Goal: Task Accomplishment & Management: Complete application form

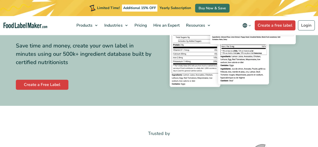
scroll to position [81, 0]
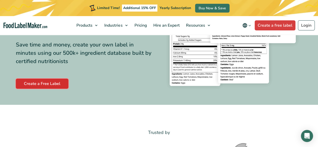
click at [60, 82] on link "Create a Free Label" at bounding box center [42, 84] width 53 height 10
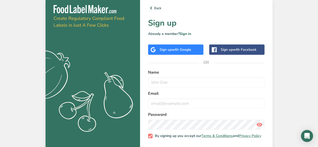
click at [162, 47] on div "Sign up with Google" at bounding box center [176, 49] width 32 height 5
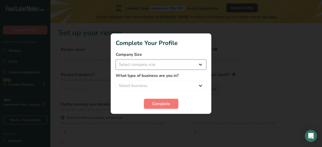
click at [196, 63] on select "Select company size Fewer than 10 Employees 10 to 50 Employees 51 to 500 Employ…" at bounding box center [161, 65] width 90 height 10
select select "1"
click at [116, 60] on select "Select company size Fewer than 10 Employees 10 to 50 Employees 51 to 500 Employ…" at bounding box center [161, 65] width 90 height 10
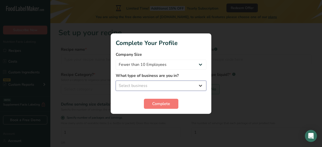
click at [166, 83] on select "Select business Packaged Food Manufacturer Restaurant & Cafe Bakery Meal Plans …" at bounding box center [161, 86] width 90 height 10
select select "5"
click at [116, 81] on select "Select business Packaged Food Manufacturer Restaurant & Cafe Bakery Meal Plans …" at bounding box center [161, 86] width 90 height 10
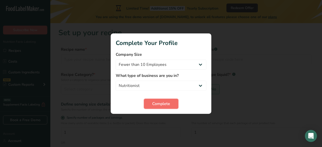
click at [161, 101] on span "Complete" at bounding box center [161, 104] width 18 height 6
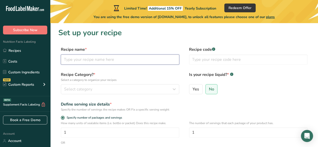
click at [99, 62] on input "text" at bounding box center [120, 60] width 118 height 10
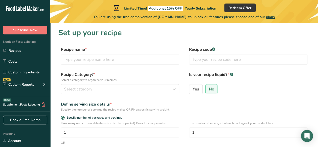
drag, startPoint x: 61, startPoint y: 49, endPoint x: 84, endPoint y: 50, distance: 22.9
click at [84, 50] on label "Recipe name *" at bounding box center [120, 49] width 118 height 6
copy label "Recipe name"
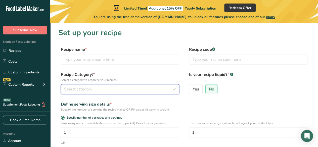
click at [99, 89] on div "Select category" at bounding box center [118, 89] width 109 height 6
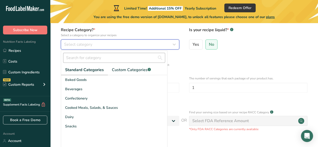
scroll to position [46, 0]
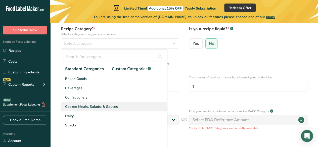
click at [112, 108] on span "Cooked Meals, Salads, & Sauces" at bounding box center [91, 106] width 53 height 5
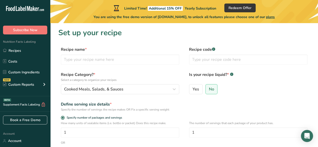
scroll to position [0, 0]
click at [211, 60] on input "text" at bounding box center [248, 59] width 118 height 10
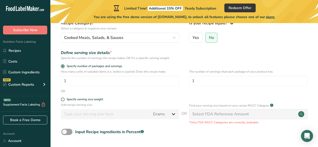
scroll to position [52, 0]
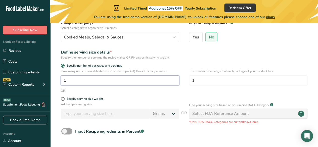
click at [112, 78] on input "1" at bounding box center [120, 80] width 118 height 10
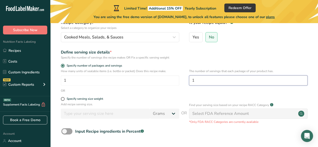
click at [218, 84] on input "1" at bounding box center [248, 80] width 118 height 10
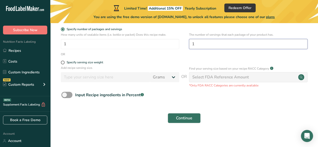
scroll to position [91, 0]
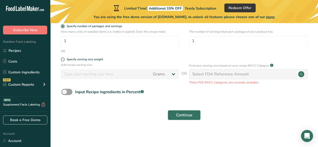
click at [214, 75] on div "Select FDA Reference Amount" at bounding box center [220, 74] width 57 height 6
click at [66, 93] on span at bounding box center [66, 92] width 11 height 6
click at [65, 93] on input "Input Recipe ingredients in Percent .a-a{fill:#347362;}.b-a{fill:#fff;}" at bounding box center [62, 91] width 3 height 3
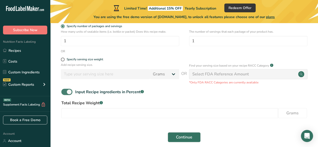
click at [68, 94] on span at bounding box center [66, 92] width 11 height 6
click at [65, 93] on input "Input Recipe ingredients in Percent .a-a{fill:#347362;}.b-a{fill:#fff;}" at bounding box center [62, 91] width 3 height 3
checkbox input "false"
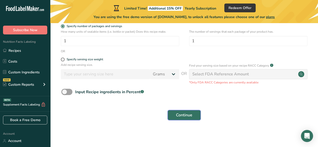
click at [191, 116] on span "Continue" at bounding box center [184, 115] width 16 height 6
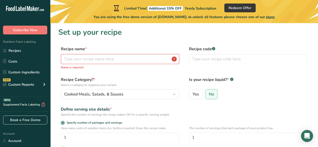
scroll to position [0, 0]
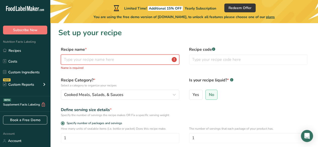
click at [126, 57] on input "text" at bounding box center [120, 60] width 118 height 10
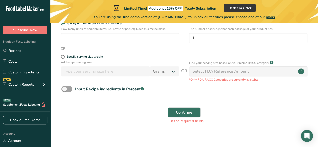
scroll to position [97, 0]
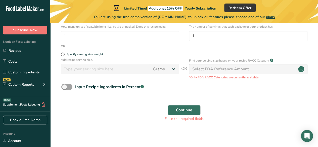
type input "chicken"
click at [197, 68] on div "Select FDA Reference Amount" at bounding box center [220, 69] width 57 height 6
click at [189, 109] on span "Continue" at bounding box center [184, 110] width 16 height 6
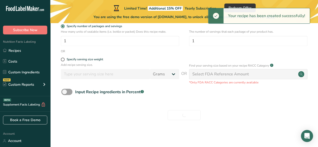
scroll to position [0, 0]
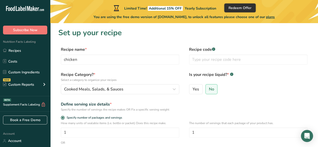
click at [242, 11] on button "Redeem Offer" at bounding box center [239, 8] width 31 height 9
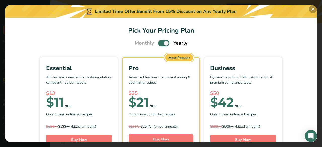
click at [314, 7] on button "Pick Your Pricing Plan Modal" at bounding box center [313, 9] width 8 height 8
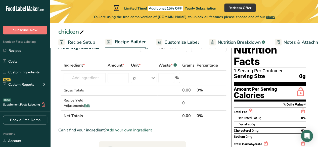
scroll to position [17, 0]
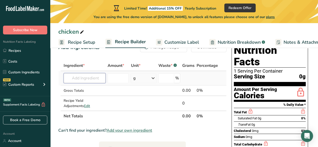
click at [93, 78] on input "text" at bounding box center [85, 78] width 42 height 10
drag, startPoint x: 93, startPoint y: 78, endPoint x: 84, endPoint y: 64, distance: 16.0
click at [84, 64] on table "Ingredient * Amount * Unit * Waste * .a-a{fill:#347362;}.b-a{fill:#fff;} Grams …" at bounding box center [142, 90] width 168 height 61
paste input "Recipe name"
type input "R"
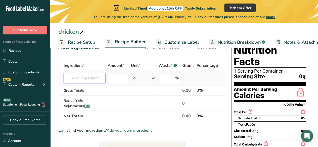
paste input "Rice 2 chicken breast Mushroom gravy with butter, food creame, carrot, broccoli…"
type input "Rice 2 chicken breast Mushroom gravy with butter, food creame, carrot, broccoli…"
click at [95, 97] on div "Add your own ingredient" at bounding box center [88, 96] width 40 height 5
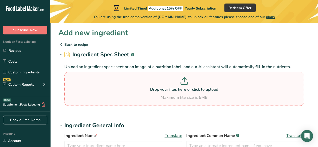
click at [141, 93] on div "Drop your files here or click to upload Maximum file size is 5MB" at bounding box center [184, 88] width 237 height 23
click at [141, 93] on input "Drop your files here or click to upload Maximum file size is 5MB" at bounding box center [183, 89] width 239 height 34
type input "C:\fakepath\Screenshot [DATE] 232209.png"
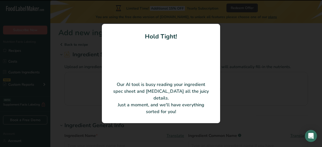
type input "Rice"
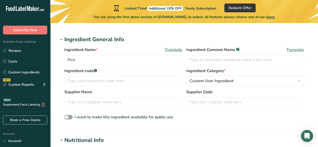
scroll to position [62, 0]
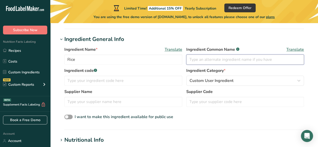
click at [205, 59] on input "text" at bounding box center [245, 60] width 118 height 10
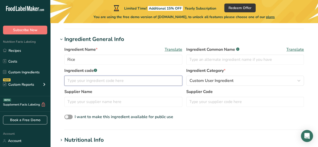
click at [155, 82] on input "text" at bounding box center [123, 81] width 118 height 10
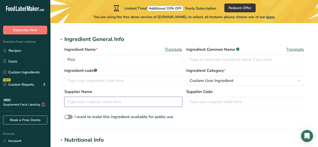
click at [128, 101] on input "text" at bounding box center [123, 102] width 118 height 10
click at [200, 100] on input "text" at bounding box center [245, 102] width 118 height 10
type input "0000"
click at [145, 94] on div "Supplier Name" at bounding box center [123, 98] width 118 height 18
click at [144, 99] on input "text" at bounding box center [123, 102] width 118 height 10
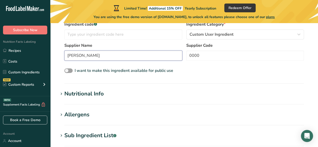
scroll to position [108, 0]
type input "[PERSON_NAME]"
click at [97, 94] on div "Nutritional Info" at bounding box center [83, 93] width 39 height 8
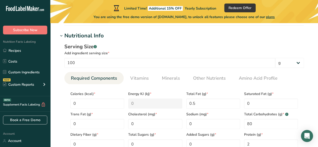
scroll to position [167, 0]
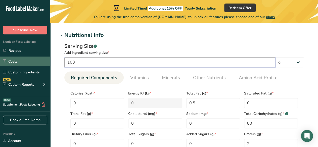
drag, startPoint x: 60, startPoint y: 58, endPoint x: 19, endPoint y: 59, distance: 41.5
click at [19, 59] on div ".a-20{fill:#fff;} Subscribe Now Nutrition Facts Labeling Recipes Costs Custom I…" at bounding box center [159, 90] width 318 height 515
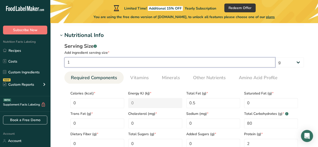
type input "1"
click at [306, 74] on div "Serving Size .a-a{fill:#347362;}.b-a{fill:#fff;} Add ingredient serving size * …" at bounding box center [184, 97] width 252 height 116
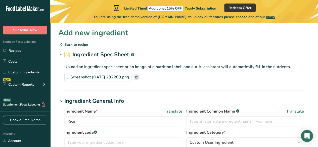
scroll to position [23, 0]
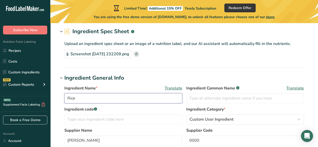
drag, startPoint x: 112, startPoint y: 100, endPoint x: 80, endPoint y: 94, distance: 31.9
click at [80, 94] on input "Rice" at bounding box center [123, 98] width 118 height 10
type input "R"
type input "v"
click at [139, 54] on rect at bounding box center [136, 54] width 6 height 6
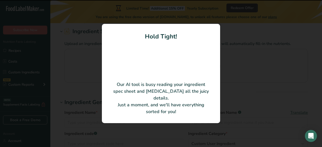
type input "Rice"
type input "100"
type Fat "0"
type input "0"
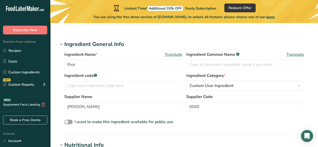
scroll to position [57, 0]
click at [150, 87] on input "text" at bounding box center [123, 85] width 118 height 10
type input "0000"
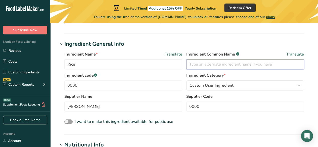
click at [207, 64] on input "text" at bounding box center [245, 64] width 118 height 10
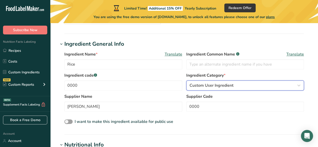
click at [216, 84] on span "Custom User Ingredient" at bounding box center [211, 85] width 44 height 6
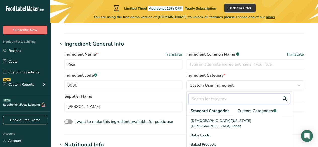
click at [211, 98] on input "text" at bounding box center [239, 99] width 102 height 10
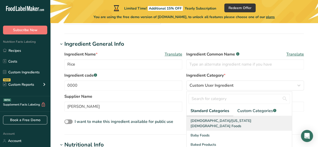
click at [210, 120] on span "[DEMOGRAPHIC_DATA]/[US_STATE][DEMOGRAPHIC_DATA] Foods" at bounding box center [240, 123] width 100 height 11
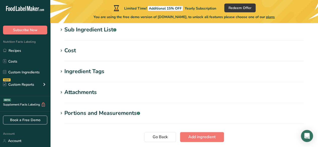
scroll to position [331, 0]
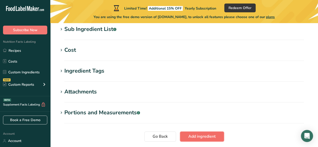
click at [190, 135] on span "Add ingredient" at bounding box center [201, 136] width 27 height 6
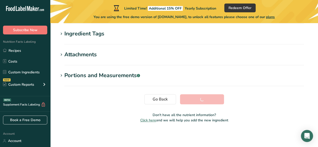
scroll to position [109, 0]
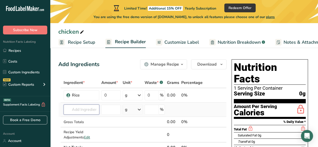
click at [76, 111] on input "text" at bounding box center [82, 110] width 36 height 10
click at [105, 95] on input "0" at bounding box center [110, 95] width 19 height 10
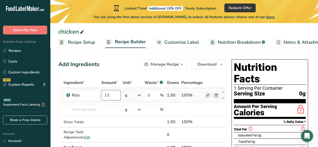
type input "100"
